Goal: Task Accomplishment & Management: Complete application form

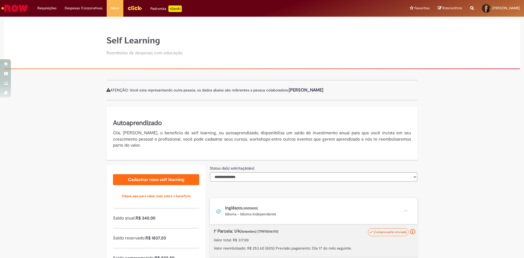
scroll to position [118, 0]
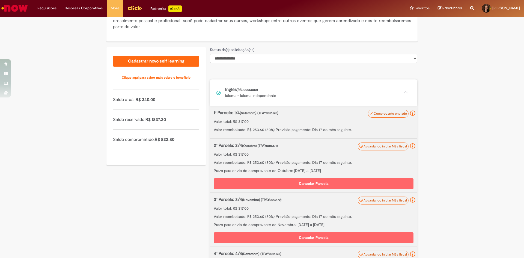
click at [210, 79] on button at bounding box center [313, 92] width 207 height 26
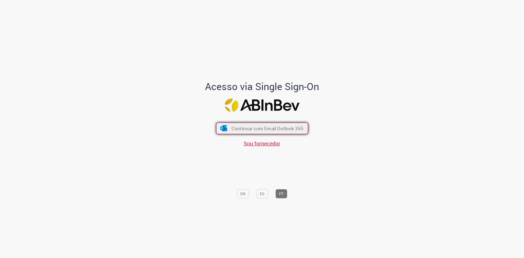
click at [293, 127] on span "Continuar com Email Outlook 365" at bounding box center [267, 128] width 72 height 6
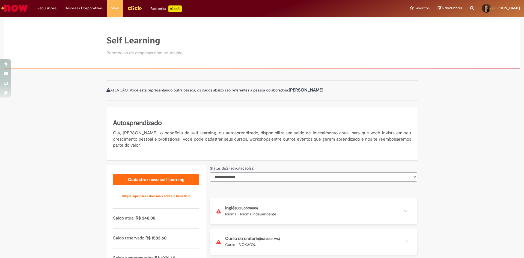
scroll to position [37, 0]
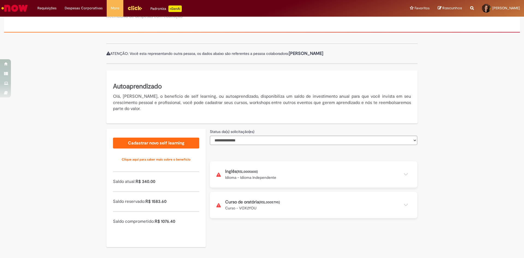
click at [277, 173] on button at bounding box center [313, 174] width 207 height 26
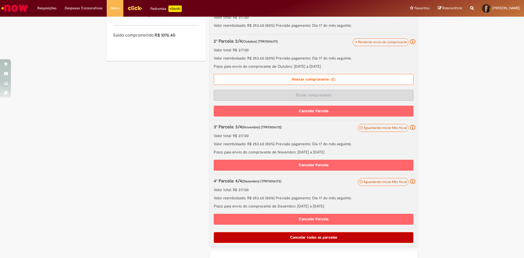
scroll to position [246, 0]
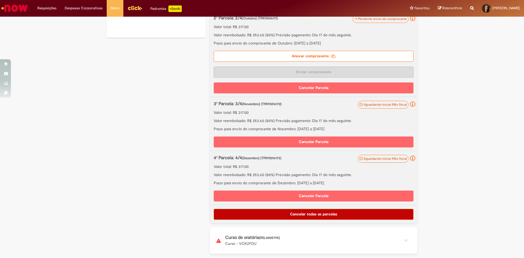
click at [289, 240] on button at bounding box center [313, 240] width 207 height 26
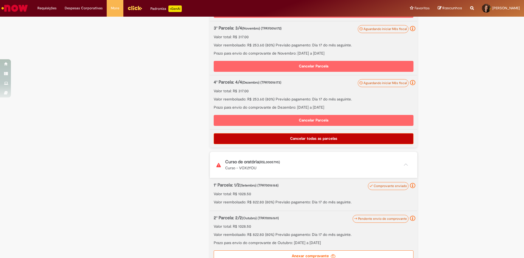
scroll to position [382, 0]
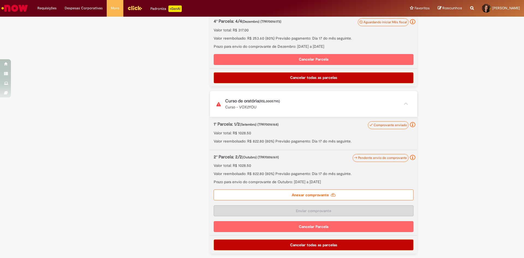
click at [329, 198] on label "Anexar comprovante" at bounding box center [314, 194] width 200 height 11
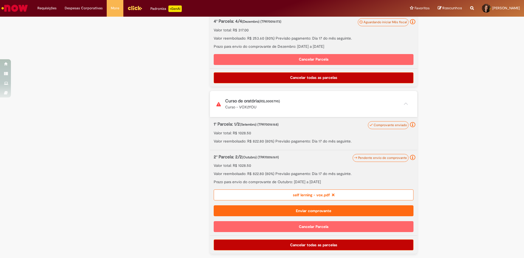
click at [317, 214] on button "Enviar comprovante" at bounding box center [314, 210] width 200 height 11
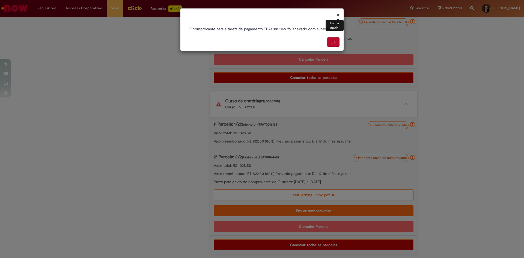
click at [335, 41] on button "OK" at bounding box center [333, 41] width 13 height 9
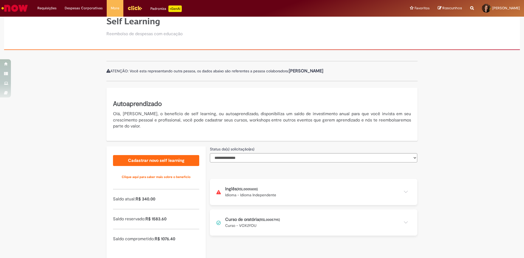
scroll to position [37, 0]
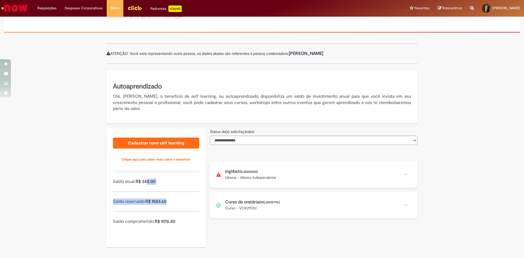
drag, startPoint x: 146, startPoint y: 181, endPoint x: 170, endPoint y: 208, distance: 36.4
click at [169, 208] on div "Cadastrar novo self learning Clique aqui para saber mais sobre o benefício Sald…" at bounding box center [155, 188] width 99 height 118
click at [194, 182] on p "Saldo atual: R$ 340.00" at bounding box center [156, 182] width 86 height 6
click at [264, 145] on select "**********" at bounding box center [313, 140] width 207 height 9
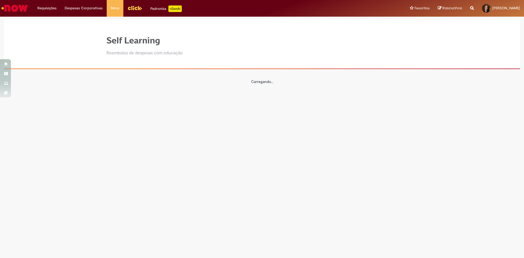
select select "*"
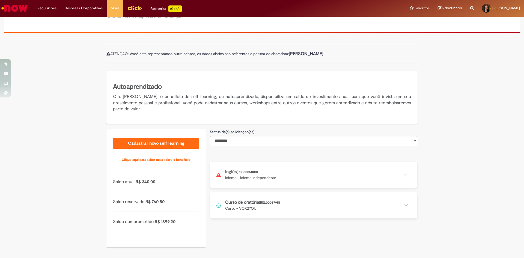
scroll to position [37, 0]
click at [273, 140] on select "**********" at bounding box center [313, 140] width 207 height 9
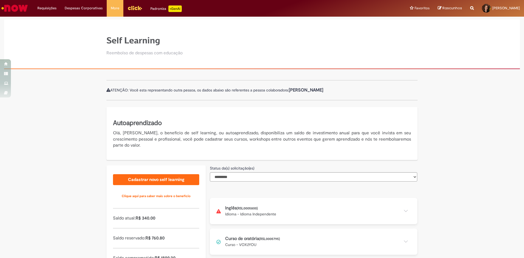
select select "*"
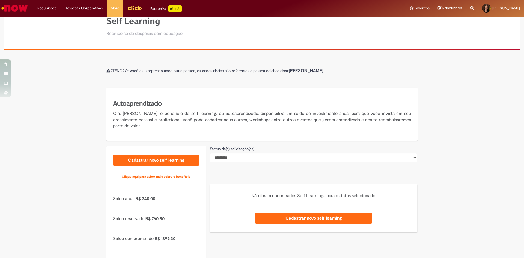
scroll to position [37, 0]
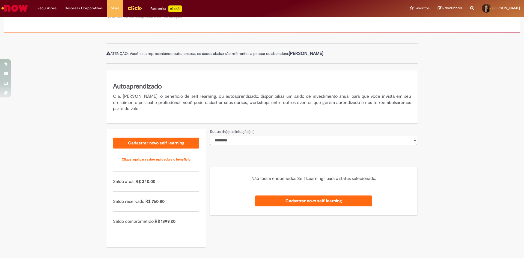
click at [251, 142] on select "**********" at bounding box center [313, 140] width 207 height 9
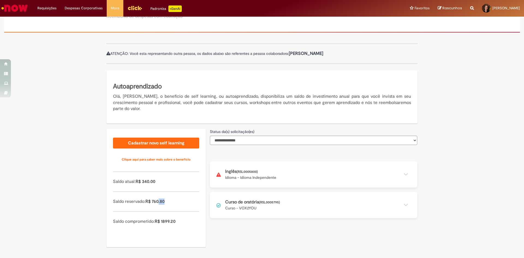
drag, startPoint x: 157, startPoint y: 201, endPoint x: 172, endPoint y: 201, distance: 15.0
click at [171, 201] on p "Saldo reservado: R$ 760.80" at bounding box center [156, 201] width 86 height 6
click at [172, 201] on p "Saldo reservado: R$ 760.80" at bounding box center [156, 201] width 86 height 6
drag, startPoint x: 134, startPoint y: 179, endPoint x: 164, endPoint y: 183, distance: 30.8
click at [164, 183] on p "Saldo atual: R$ 340.00" at bounding box center [156, 182] width 86 height 6
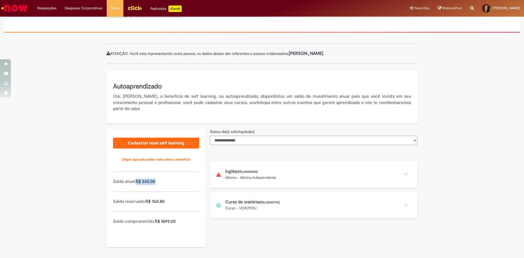
click at [164, 183] on p "Saldo atual: R$ 340.00" at bounding box center [156, 182] width 86 height 6
click at [155, 201] on span "R$ 760.80" at bounding box center [154, 201] width 19 height 5
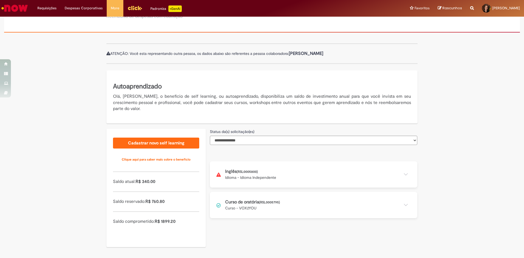
click at [167, 223] on span "R$ 1899.20" at bounding box center [165, 221] width 21 height 5
click at [167, 220] on span "R$ 1899.20" at bounding box center [165, 221] width 21 height 5
click at [168, 224] on span "R$ 1899.20" at bounding box center [165, 221] width 21 height 5
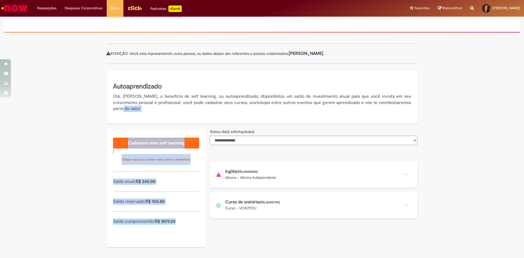
drag, startPoint x: 168, startPoint y: 221, endPoint x: 96, endPoint y: 197, distance: 76.7
click at [96, 197] on div "**********" at bounding box center [262, 147] width 524 height 221
click at [106, 195] on div "Cadastrar novo self learning Clique aqui para saber mais sobre o benefício Sald…" at bounding box center [155, 188] width 99 height 118
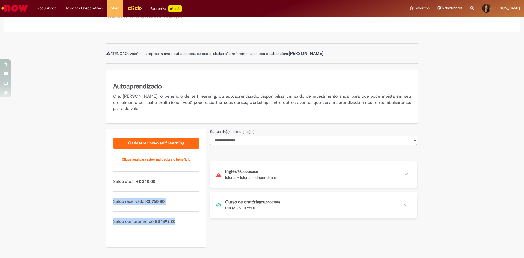
drag, startPoint x: 113, startPoint y: 201, endPoint x: 177, endPoint y: 219, distance: 66.7
click at [177, 219] on div "Cadastrar novo self learning Clique aqui para saber mais sobre o benefício Sald…" at bounding box center [155, 188] width 99 height 118
click at [177, 219] on p "Saldo comprometido: R$ 1899.20" at bounding box center [156, 221] width 86 height 6
click at [262, 179] on button at bounding box center [313, 174] width 207 height 26
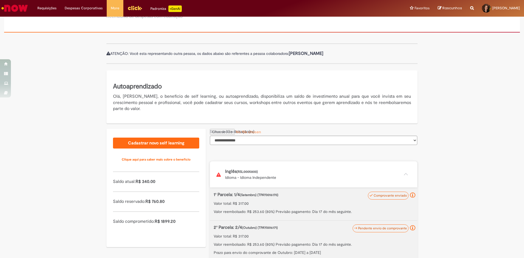
click at [262, 179] on button at bounding box center [313, 174] width 207 height 26
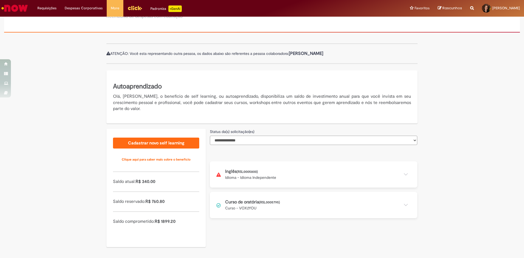
click at [266, 139] on select "**********" at bounding box center [313, 140] width 207 height 9
click at [274, 203] on button at bounding box center [313, 205] width 207 height 26
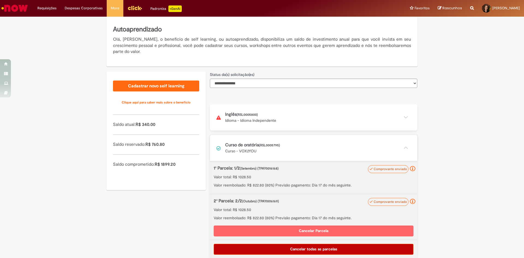
scroll to position [98, 0]
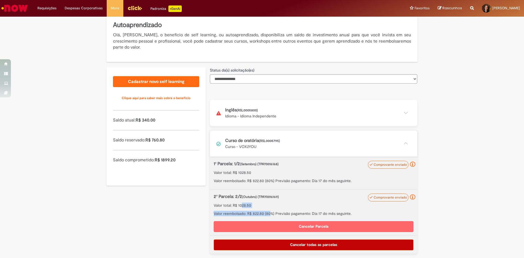
drag, startPoint x: 239, startPoint y: 206, endPoint x: 269, endPoint y: 209, distance: 30.2
click at [269, 209] on div "2ª Parcela: 2/2 (Outubro) (TPAY0016169) Valor total: R$ 1028.50 Valor reembolsa…" at bounding box center [314, 205] width 200 height 23
click at [270, 209] on div "2ª Parcela: 2/2 (Outubro) (TPAY0016169) Valor total: R$ 1028.50 Valor reembolsa…" at bounding box center [314, 205] width 200 height 23
click at [402, 140] on button at bounding box center [313, 143] width 207 height 26
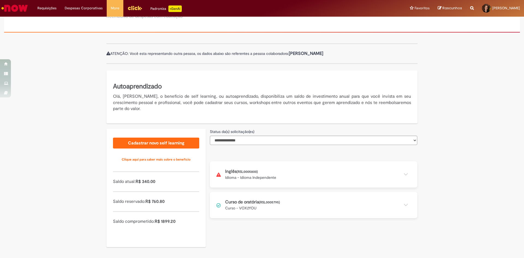
scroll to position [37, 0]
click at [263, 201] on button at bounding box center [313, 205] width 207 height 26
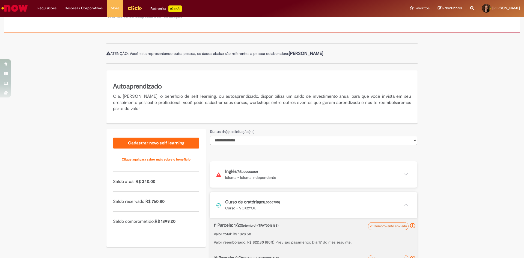
scroll to position [98, 0]
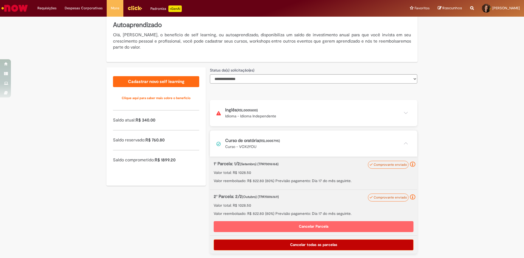
click at [285, 150] on button at bounding box center [313, 143] width 207 height 26
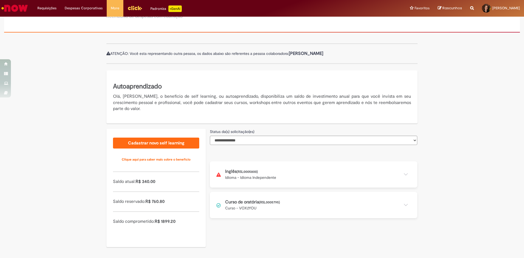
click at [280, 199] on button at bounding box center [313, 205] width 207 height 26
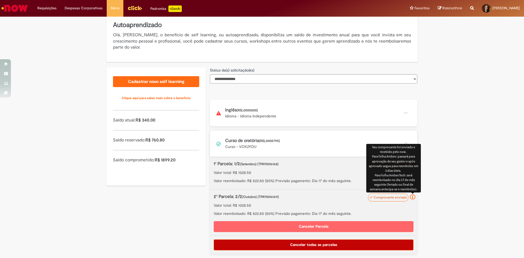
click at [453, 180] on div "Seu comprovante foi enviado e recebido pelo now. Para folha Ambev: passará para…" at bounding box center [412, 167] width 93 height 51
click at [308, 171] on p "Valor total: R$ 1028.50" at bounding box center [314, 172] width 200 height 5
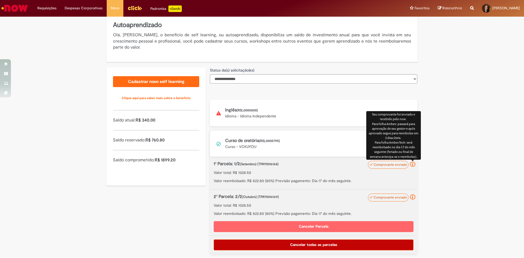
click at [436, 161] on div "**********" at bounding box center [262, 116] width 524 height 283
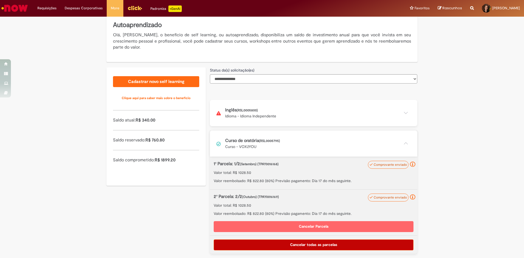
click at [400, 142] on button at bounding box center [313, 143] width 207 height 26
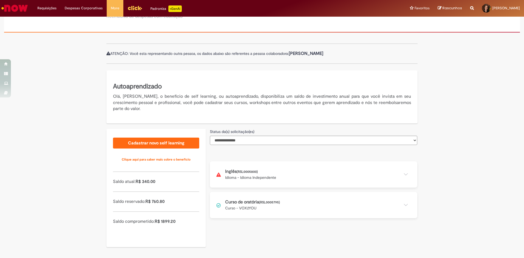
scroll to position [37, 0]
click at [281, 141] on select "**********" at bounding box center [313, 140] width 207 height 9
drag, startPoint x: 138, startPoint y: 185, endPoint x: 159, endPoint y: 185, distance: 21.3
click at [159, 185] on div "Cadastrar novo self learning Clique aqui para saber mais sobre o benefício Sald…" at bounding box center [155, 188] width 99 height 118
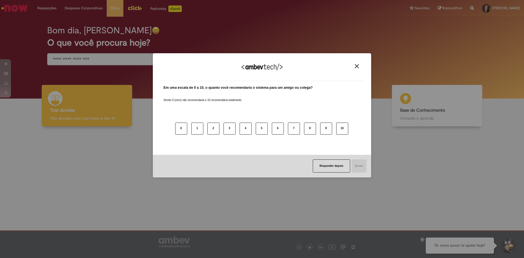
click at [358, 67] on img "Close" at bounding box center [357, 66] width 4 height 4
